Goal: Task Accomplishment & Management: Use online tool/utility

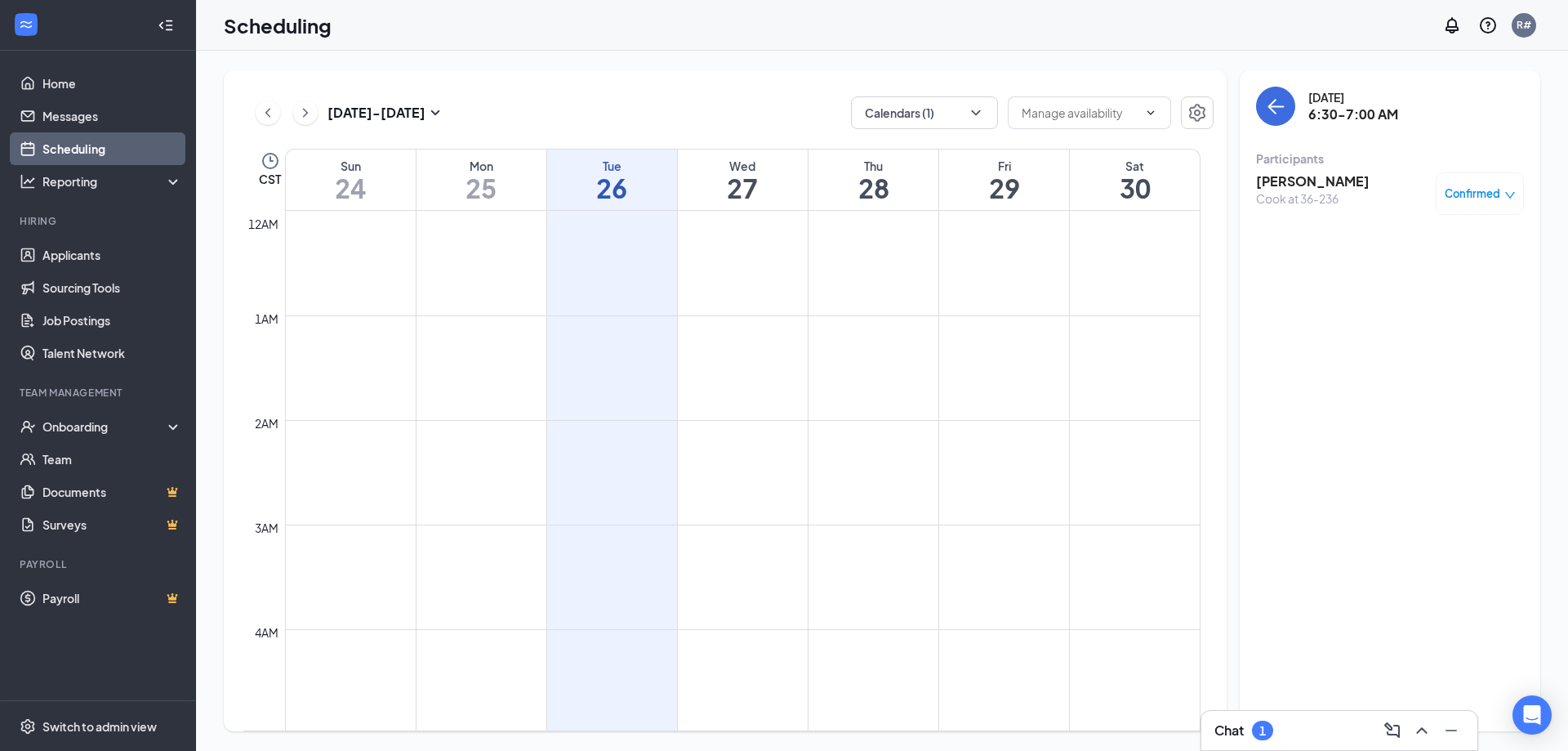
scroll to position [477, 0]
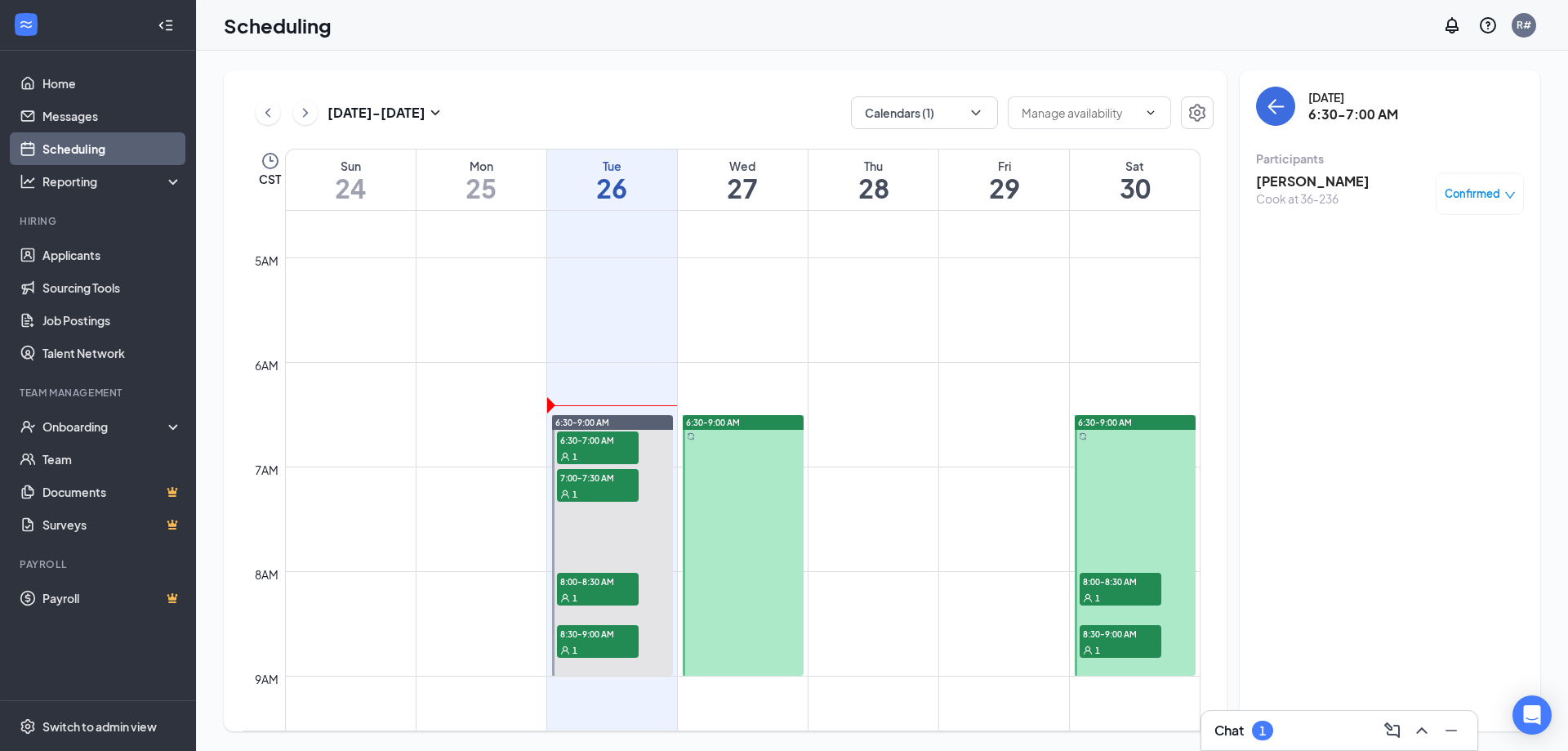
click at [447, 431] on td at bounding box center [743, 427] width 916 height 26
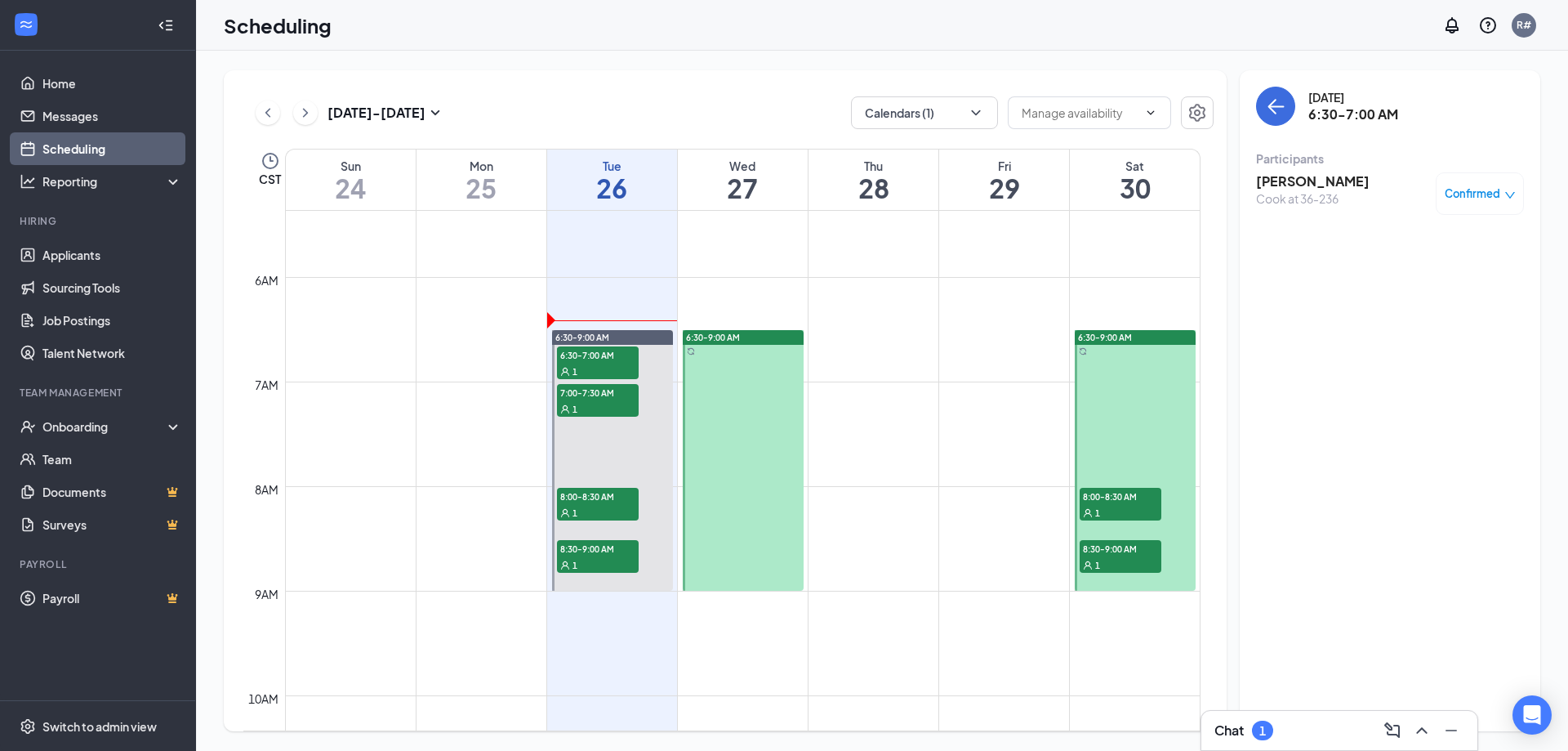
scroll to position [558, 0]
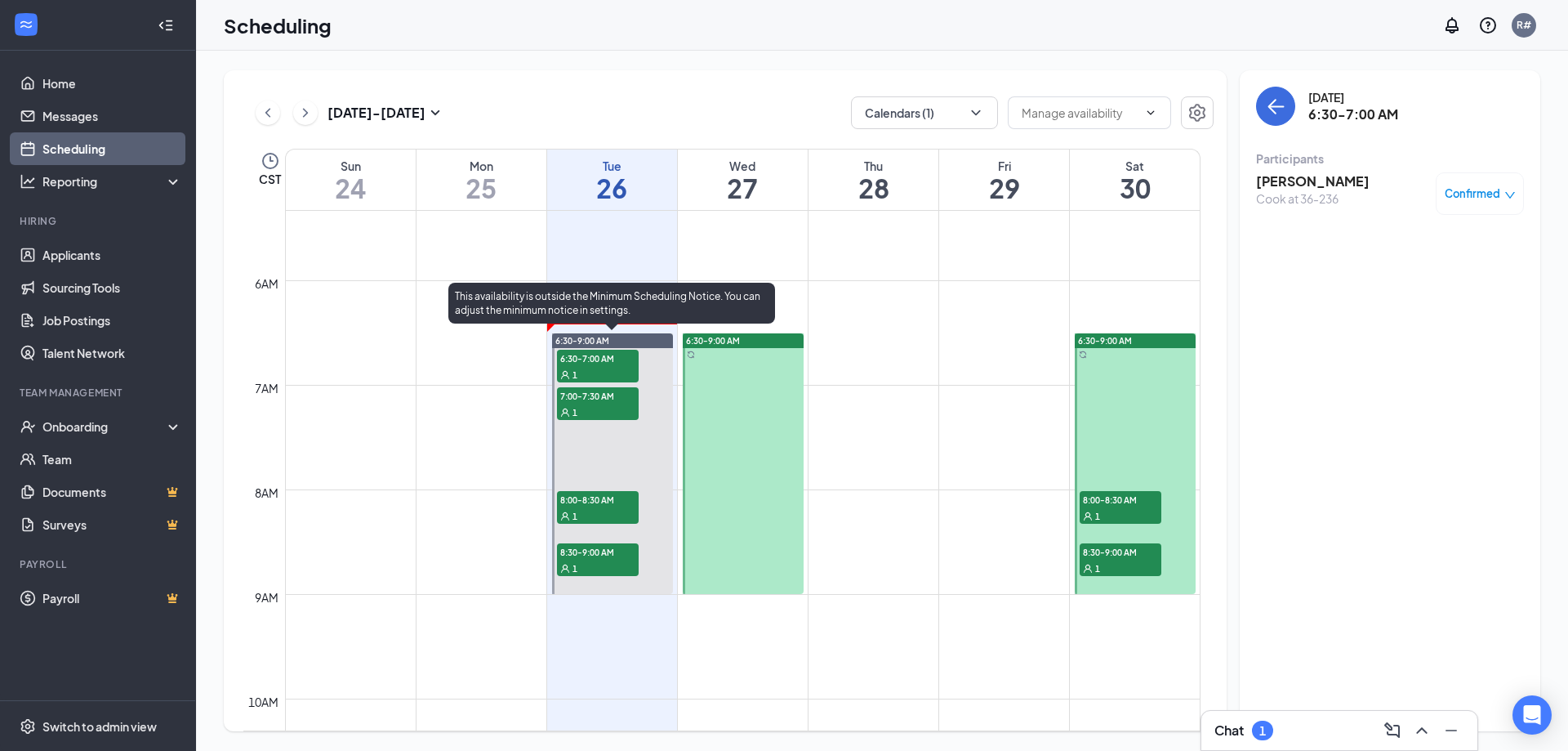
click at [595, 367] on div "1" at bounding box center [598, 375] width 82 height 16
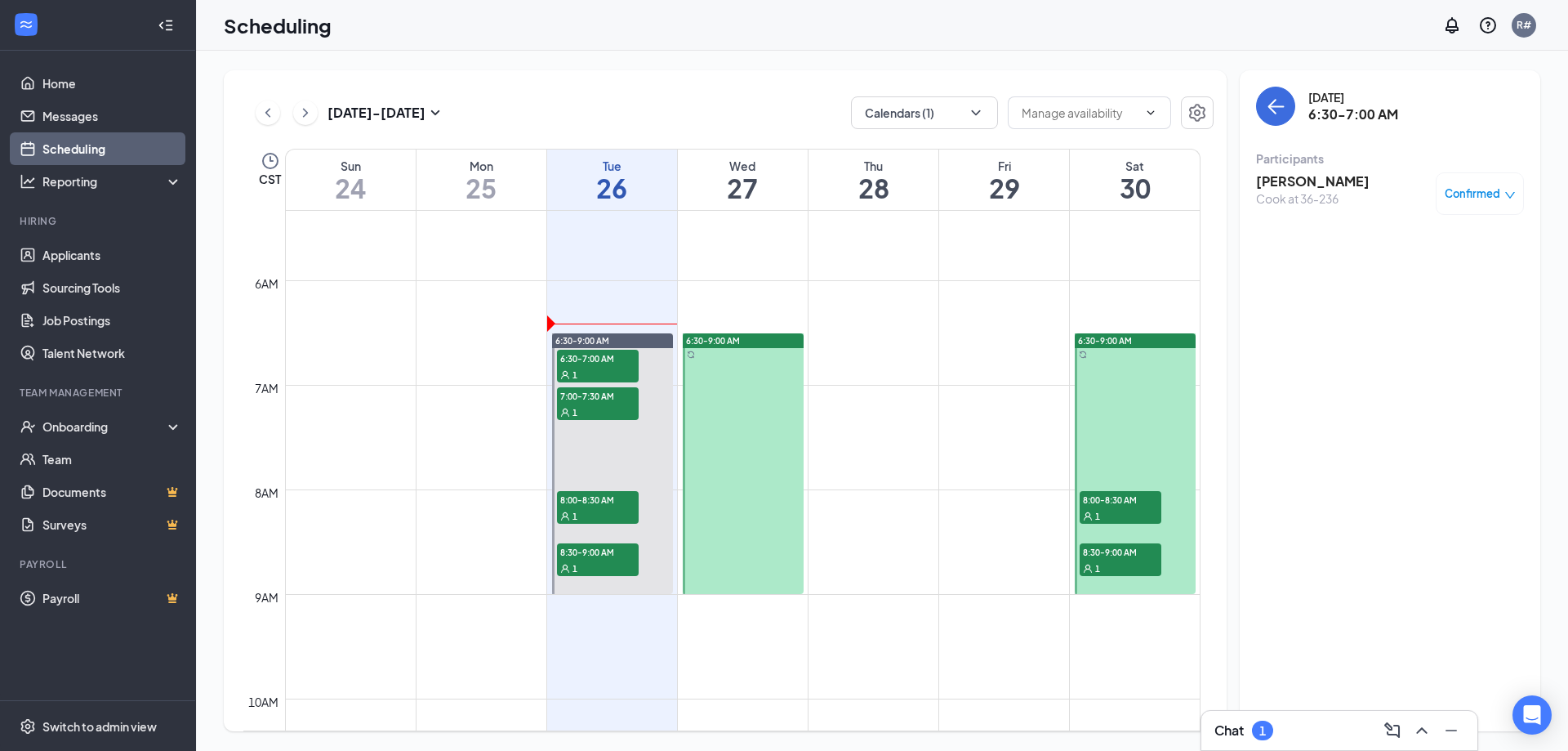
click at [1334, 186] on h3 "[PERSON_NAME]" at bounding box center [1313, 181] width 114 height 18
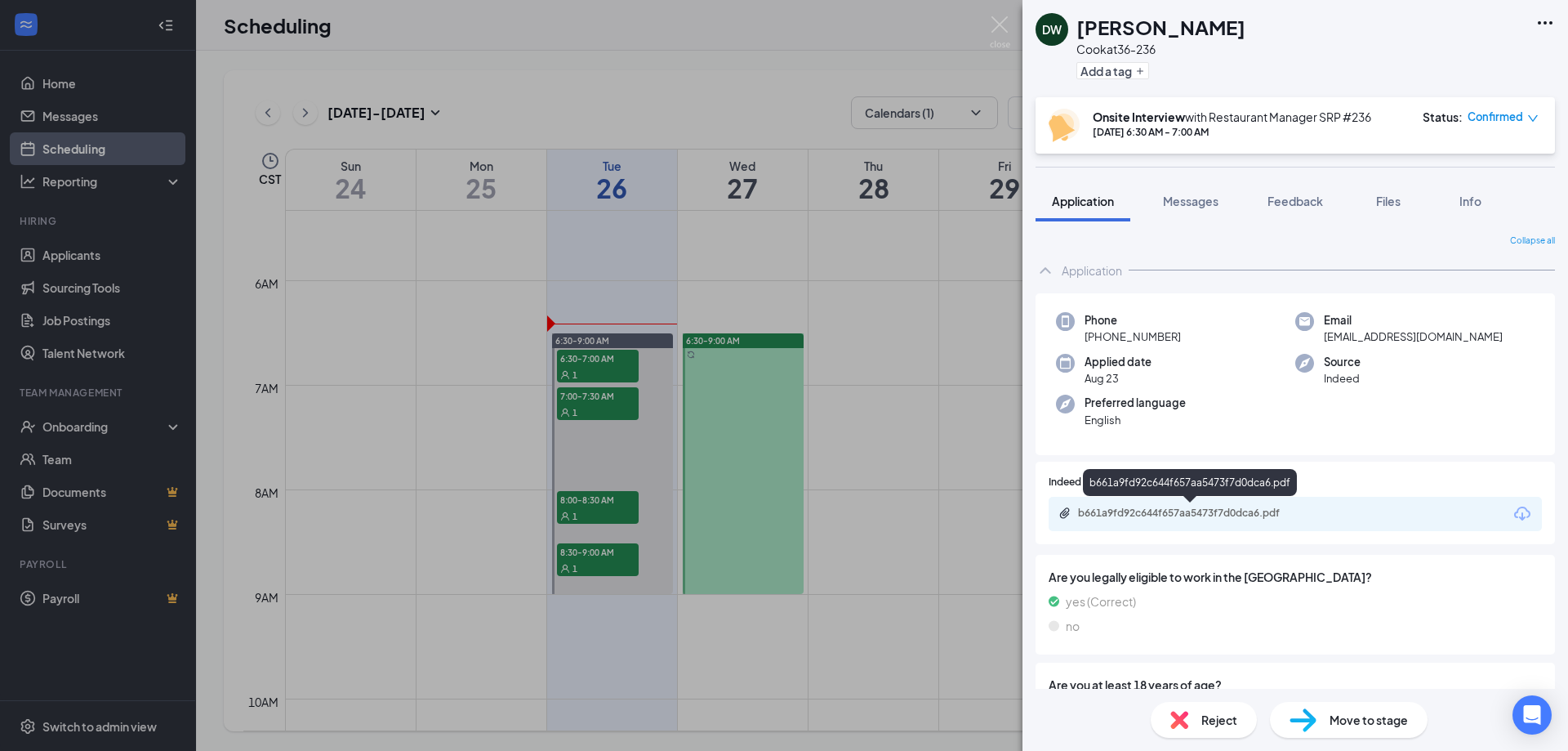
click at [1225, 509] on div "b661a9fd92c644f657aa5473f7d0dca6.pdf" at bounding box center [1192, 513] width 229 height 13
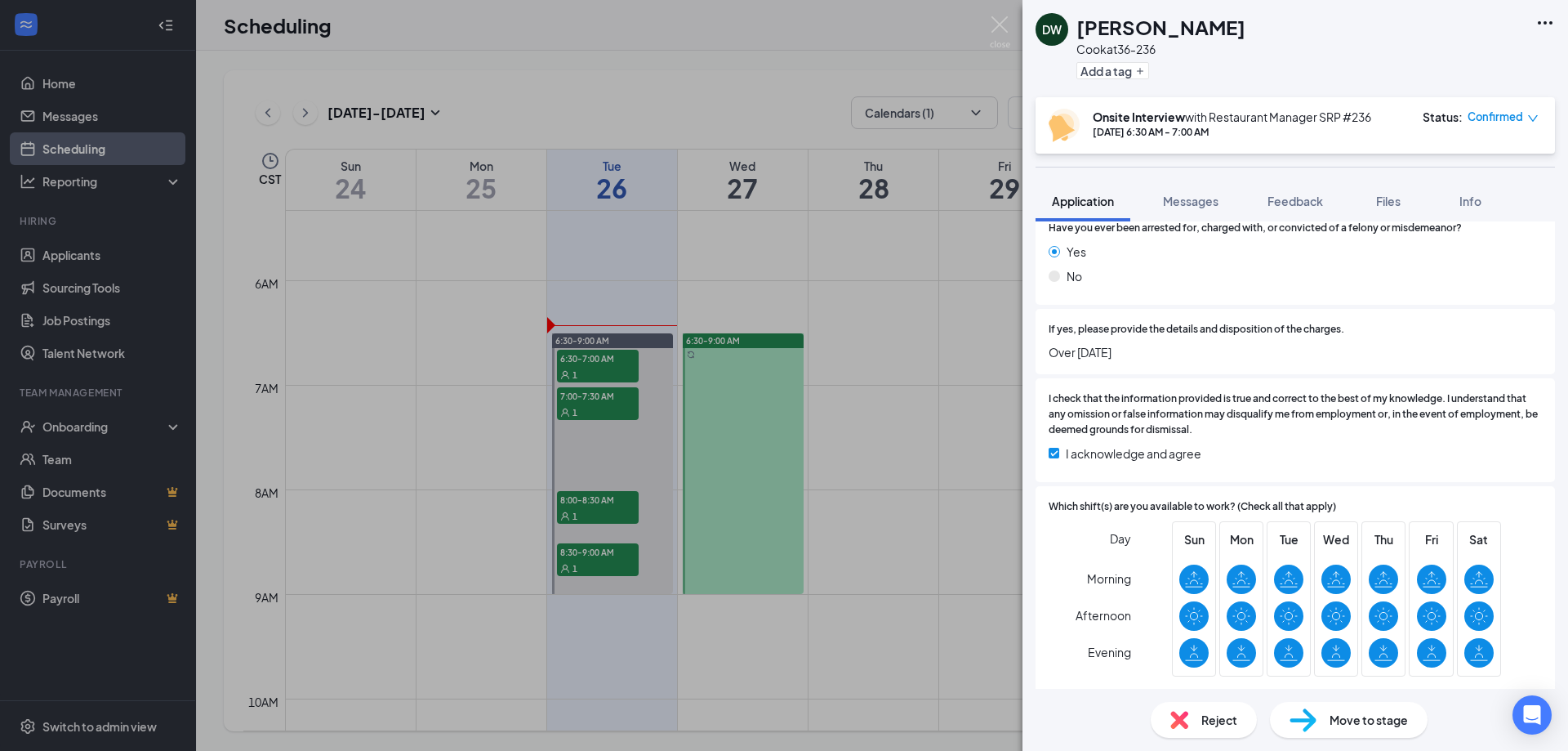
scroll to position [1481, 0]
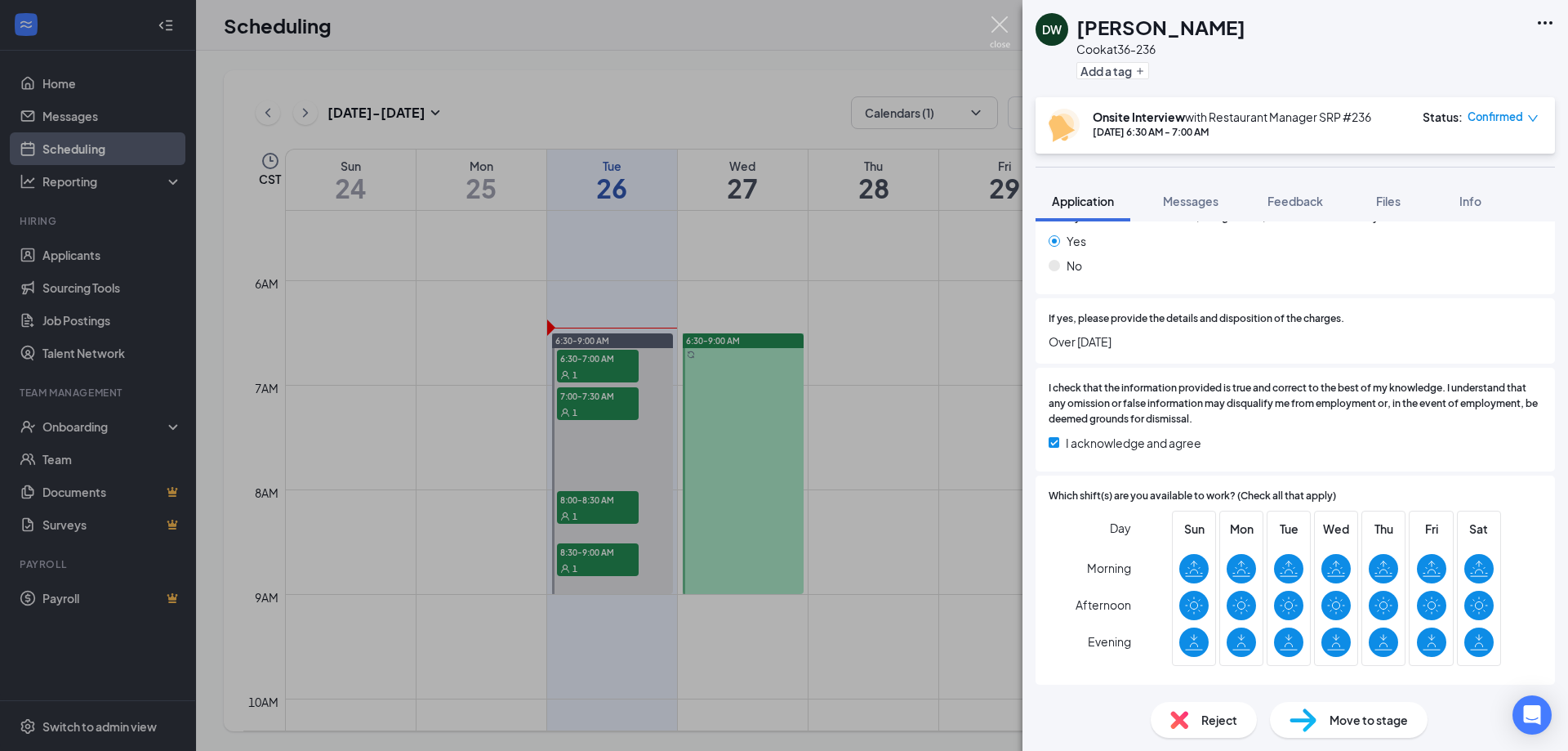
click at [997, 24] on img at bounding box center [1000, 32] width 20 height 32
